Goal: Task Accomplishment & Management: Manage account settings

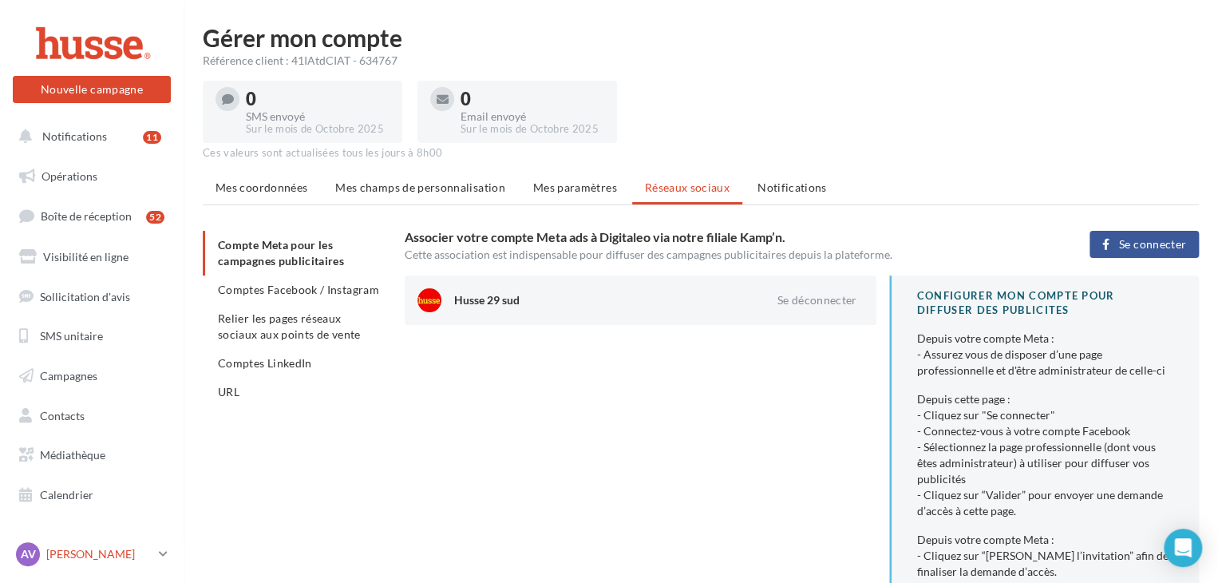
click at [86, 553] on p "[PERSON_NAME]" at bounding box center [99, 554] width 106 height 16
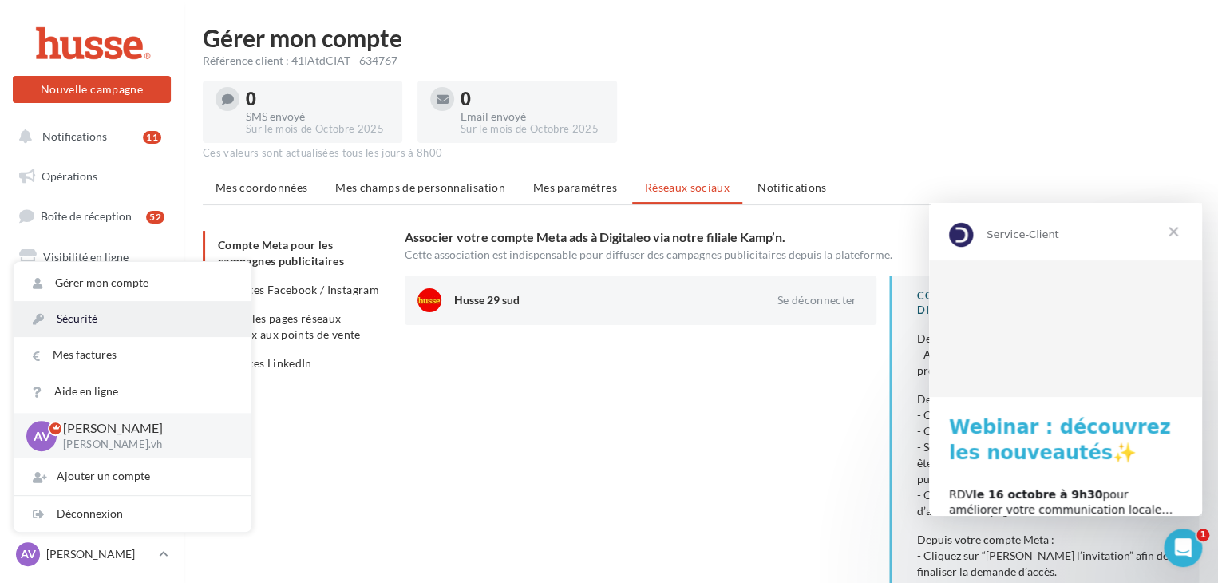
click at [96, 335] on link "Sécurité" at bounding box center [133, 319] width 238 height 36
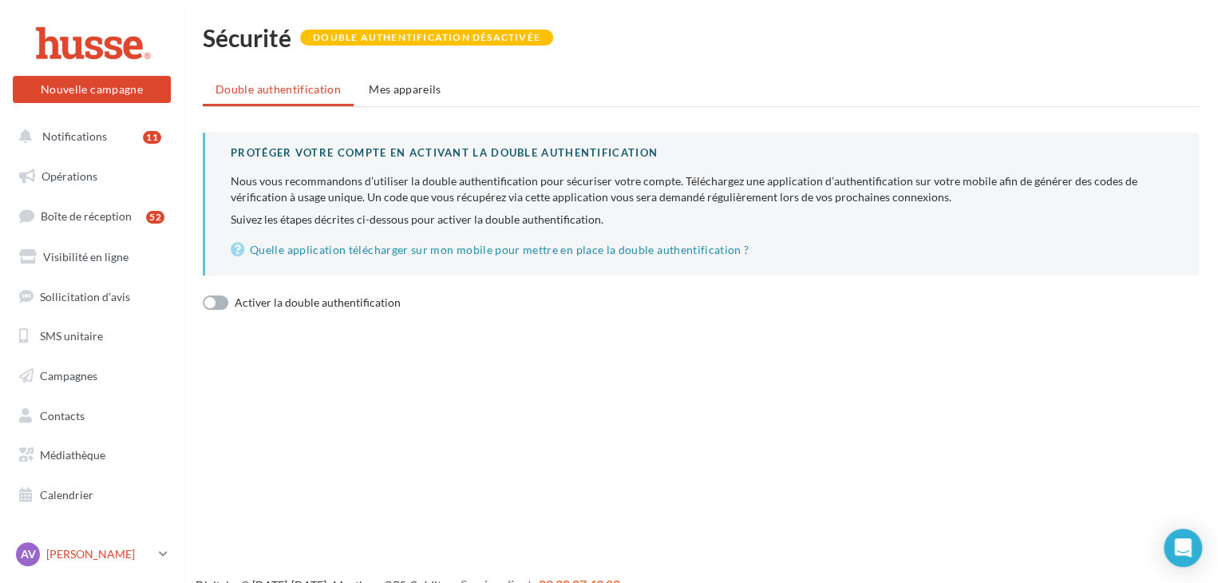
click at [105, 547] on p "[PERSON_NAME]" at bounding box center [99, 554] width 106 height 16
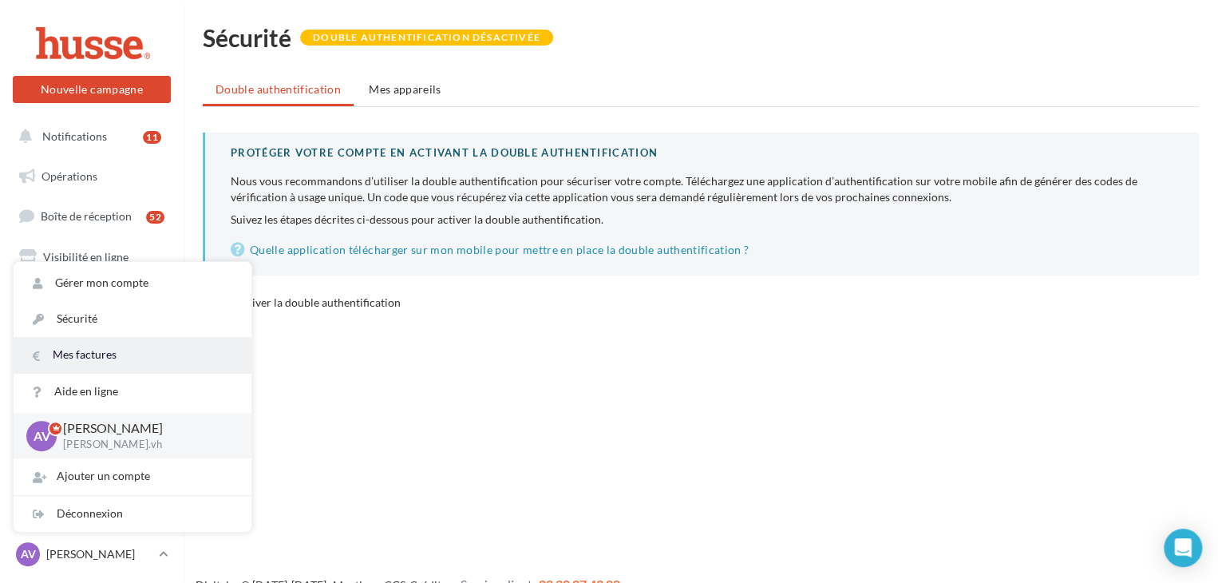
click at [97, 358] on link "Mes factures" at bounding box center [133, 355] width 238 height 36
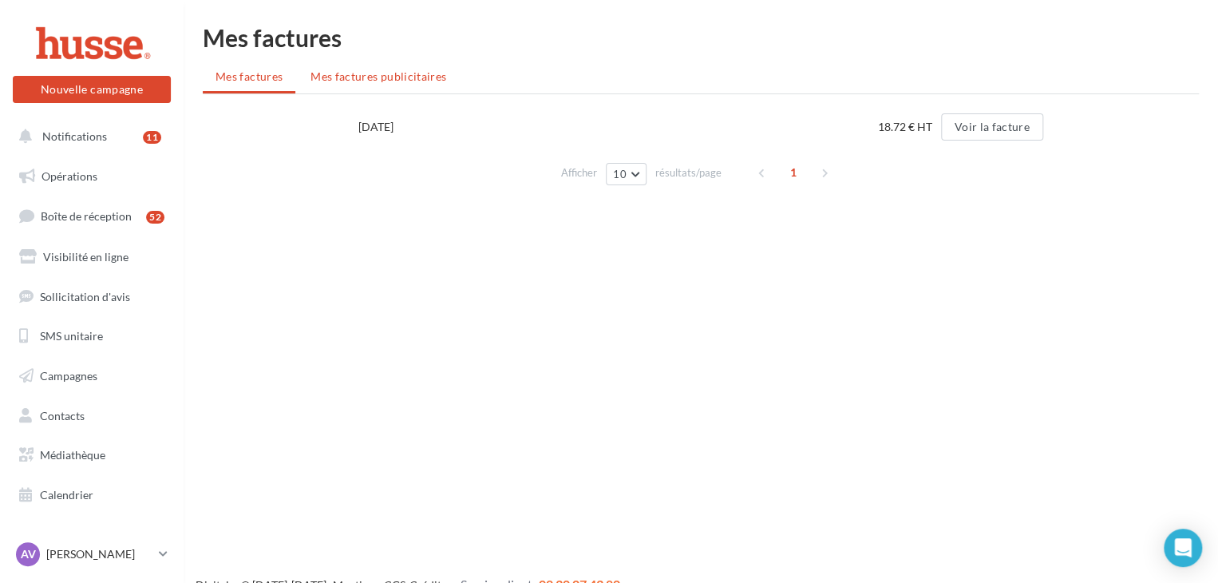
click at [364, 81] on span "Mes factures publicitaires" at bounding box center [379, 76] width 136 height 14
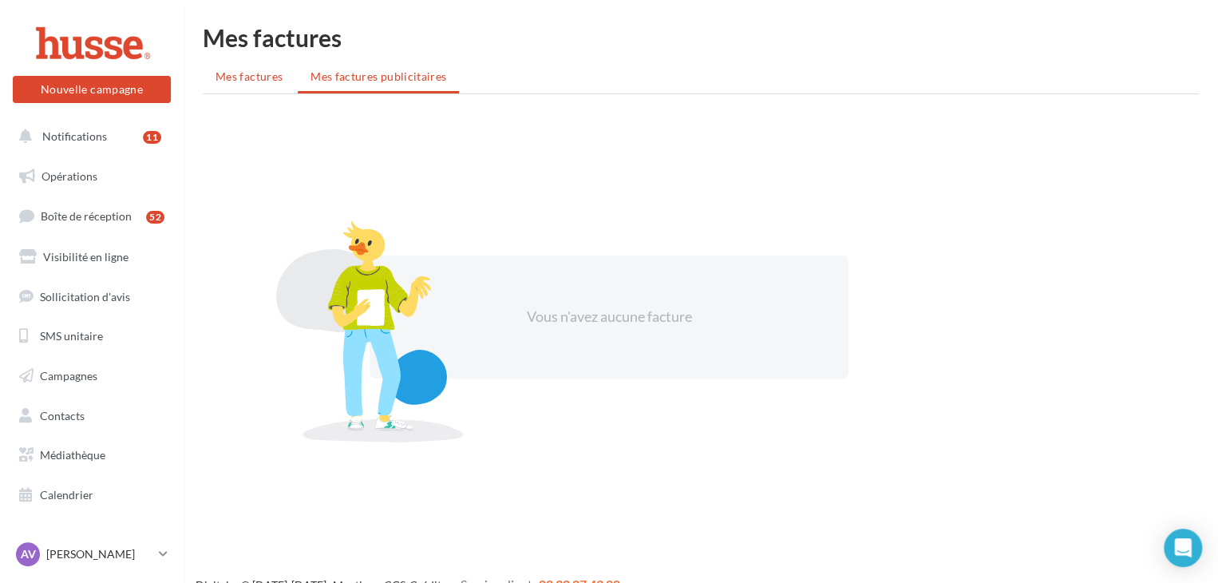
click at [276, 77] on span "Mes factures" at bounding box center [249, 76] width 67 height 14
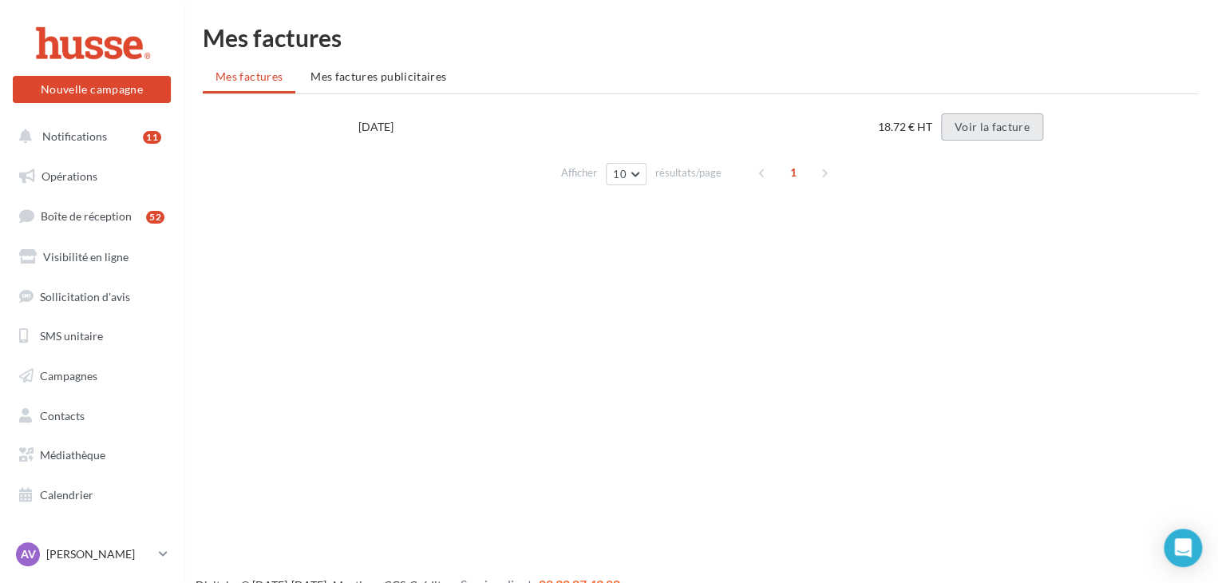
click at [974, 129] on button "Voir la facture" at bounding box center [992, 126] width 102 height 27
click at [754, 250] on div "Nouvelle campagne Nouvelle campagne Notifications 11 Opérations Boîte de récept…" at bounding box center [609, 317] width 1218 height 583
